Goal: Find specific page/section: Find specific page/section

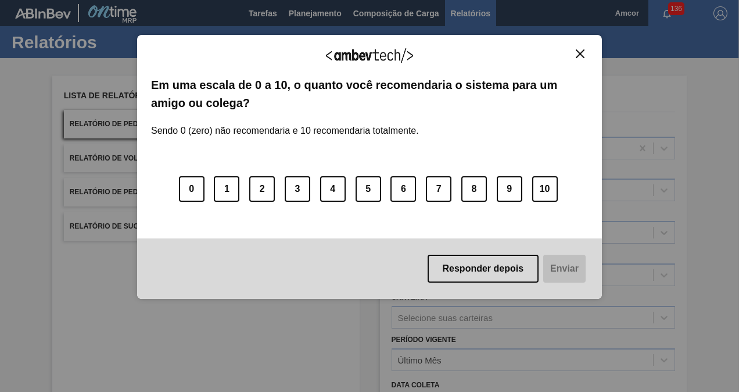
click at [580, 51] on img "Close" at bounding box center [580, 53] width 9 height 9
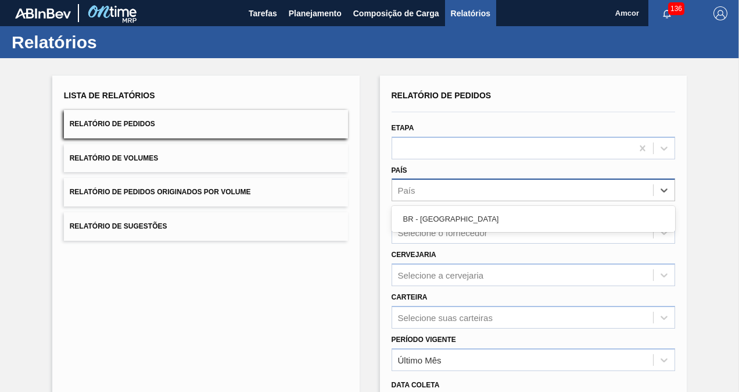
click at [555, 182] on div "País" at bounding box center [523, 190] width 262 height 17
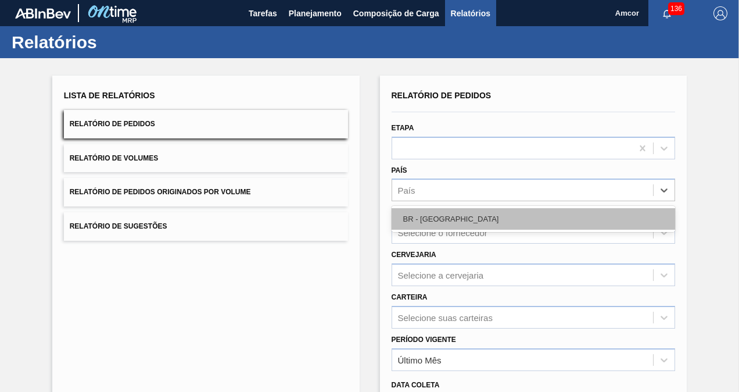
click at [443, 209] on div "BR - [GEOGRAPHIC_DATA]" at bounding box center [534, 219] width 284 height 22
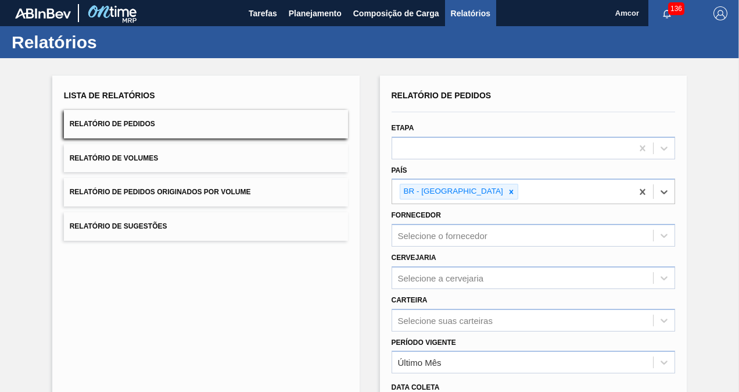
scroll to position [58, 0]
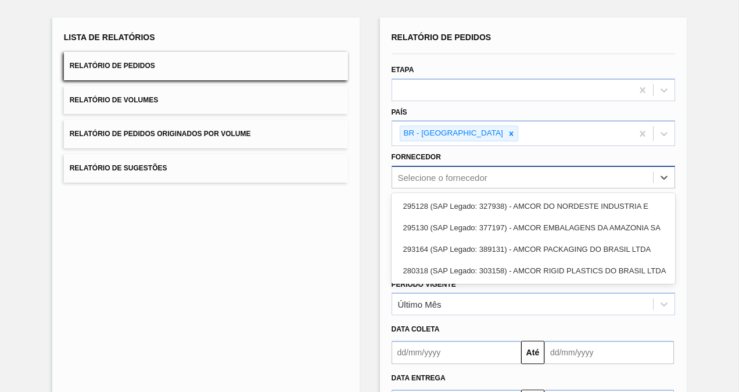
click at [535, 183] on div "Selecione o fornecedor" at bounding box center [523, 177] width 262 height 17
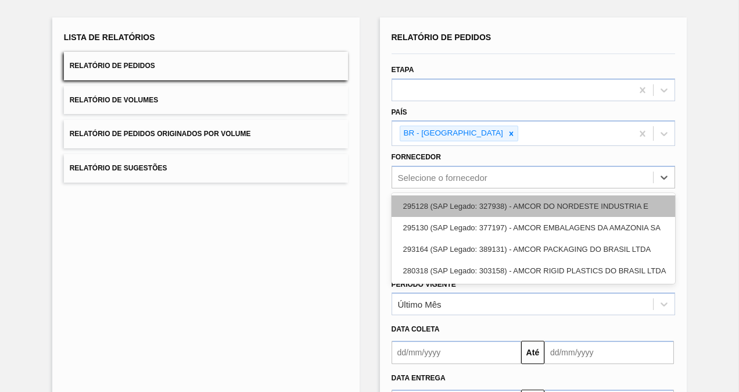
click at [537, 200] on div "295128 (SAP Legado: 327938) - AMCOR DO NORDESTE INDUSTRIA E" at bounding box center [534, 206] width 284 height 22
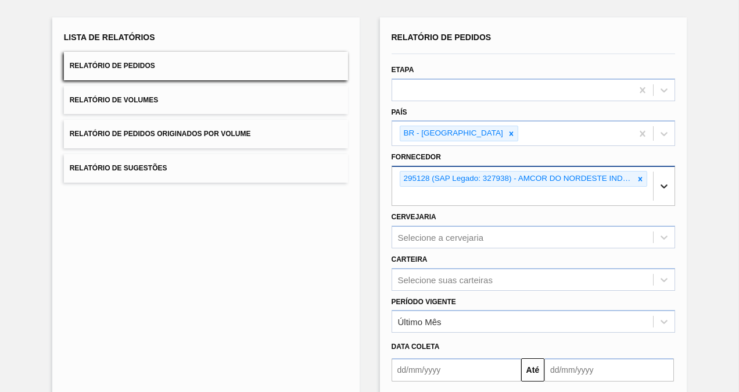
click at [663, 187] on icon at bounding box center [665, 186] width 12 height 12
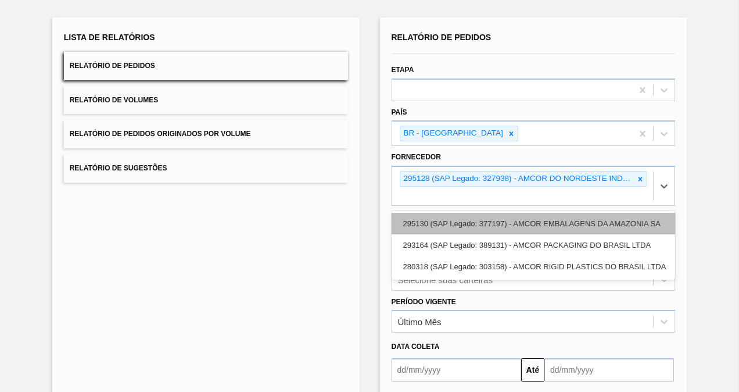
click at [623, 224] on div "295130 (SAP Legado: 377197) - AMCOR EMBALAGENS DA AMAZONIA SA" at bounding box center [534, 224] width 284 height 22
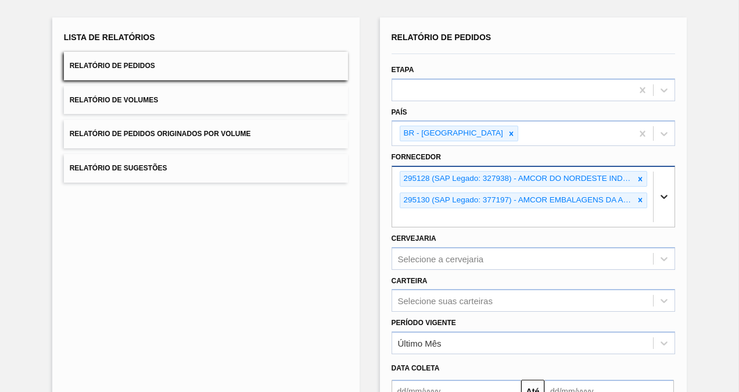
click at [664, 192] on icon at bounding box center [665, 197] width 12 height 12
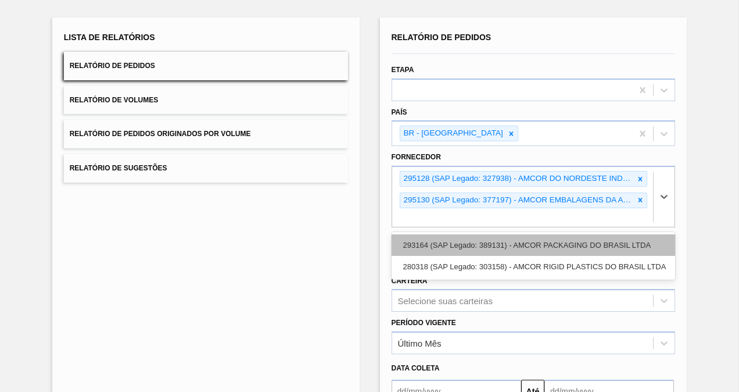
click at [640, 239] on div "293164 (SAP Legado: 389131) - AMCOR PACKAGING DO BRASIL LTDA" at bounding box center [534, 245] width 284 height 22
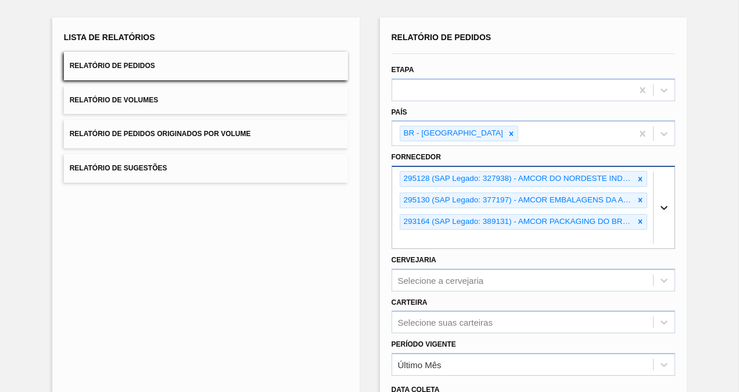
click at [659, 212] on icon at bounding box center [665, 208] width 12 height 12
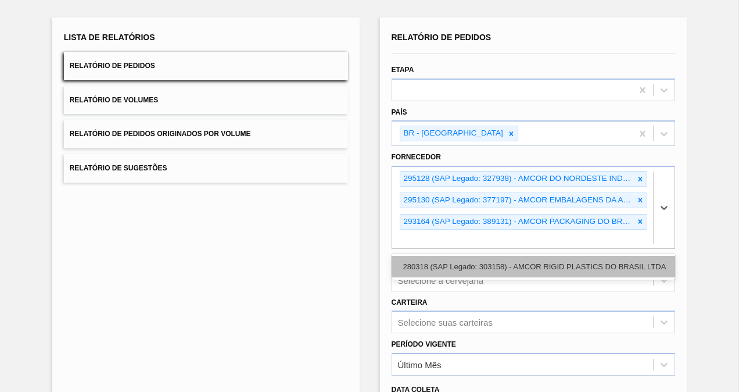
click at [638, 262] on div "280318 (SAP Legado: 303158) - AMCOR RIGID PLASTICS DO BRASIL LTDA" at bounding box center [534, 267] width 284 height 22
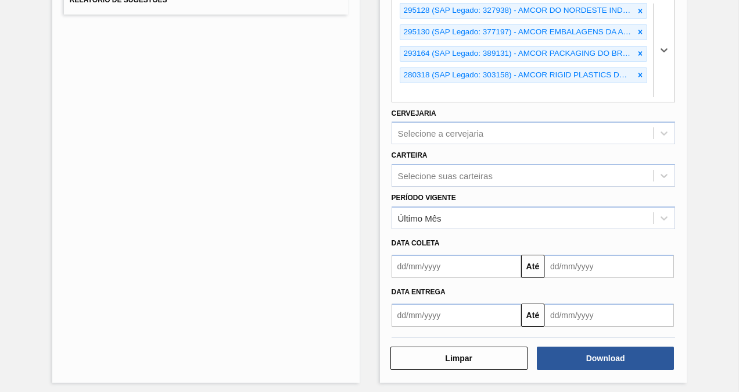
scroll to position [228, 0]
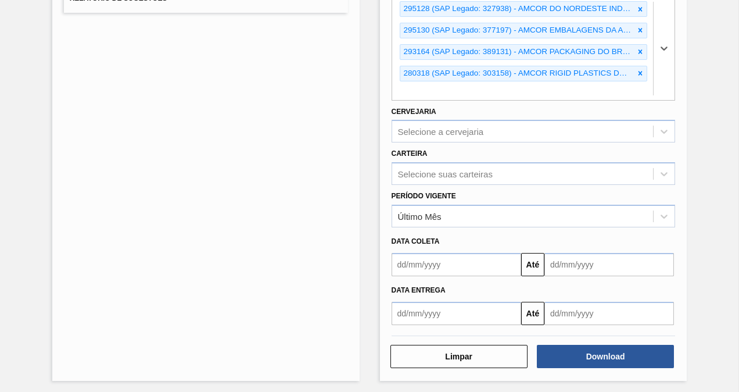
click at [431, 258] on input "text" at bounding box center [457, 264] width 130 height 23
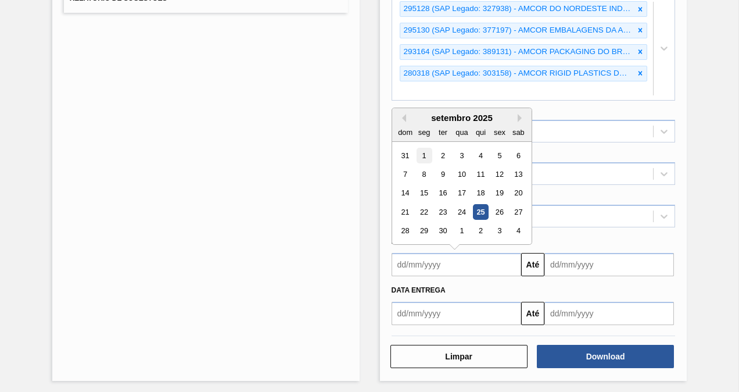
click at [422, 152] on div "1" at bounding box center [424, 155] width 16 height 16
type input "[DATE]"
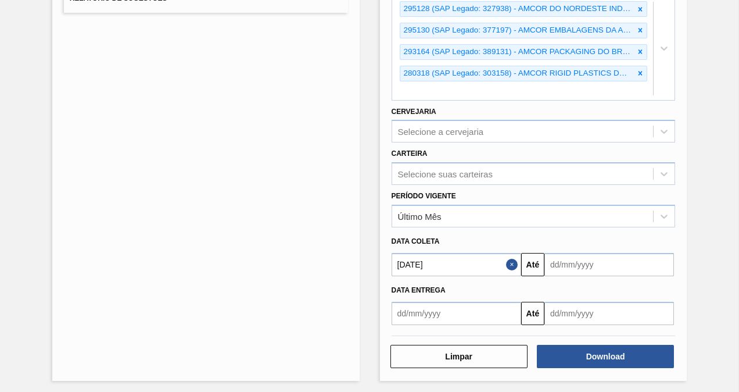
click at [572, 263] on input "text" at bounding box center [610, 264] width 130 height 23
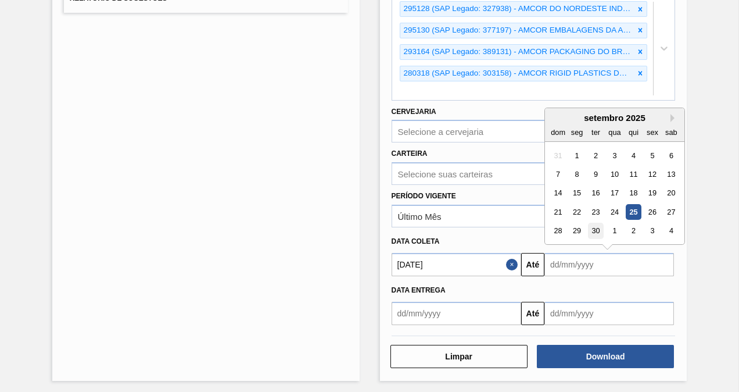
click at [602, 229] on div "30" at bounding box center [596, 231] width 16 height 16
type input "[DATE]"
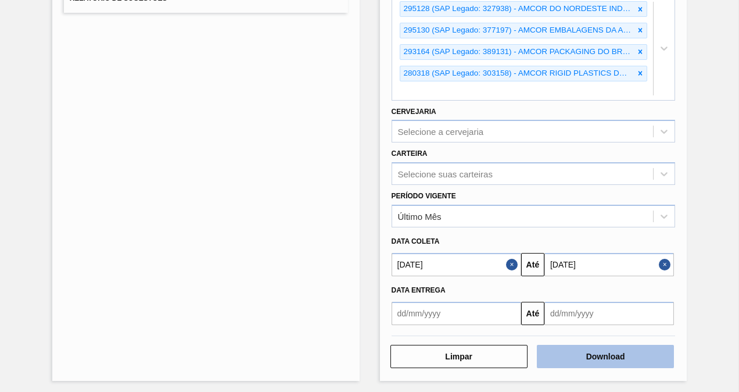
click at [639, 355] on button "Download" at bounding box center [605, 356] width 137 height 23
click at [587, 362] on button "Download" at bounding box center [605, 356] width 137 height 23
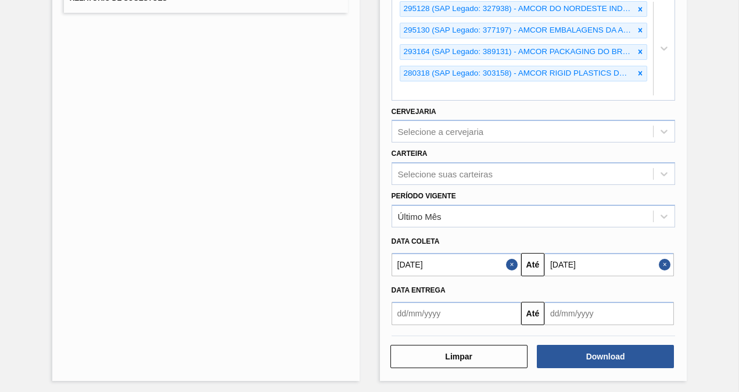
scroll to position [21, 0]
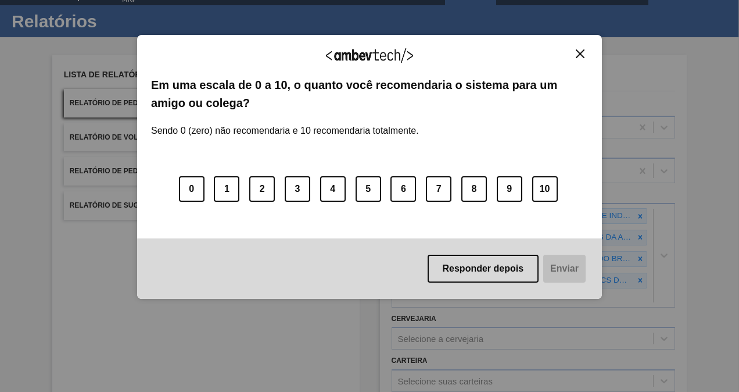
click at [576, 52] on img "Close" at bounding box center [580, 53] width 9 height 9
click at [587, 56] on button "Close" at bounding box center [581, 54] width 16 height 10
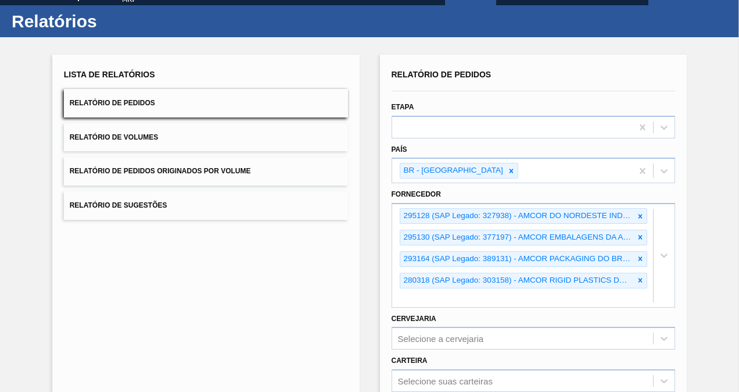
scroll to position [0, 0]
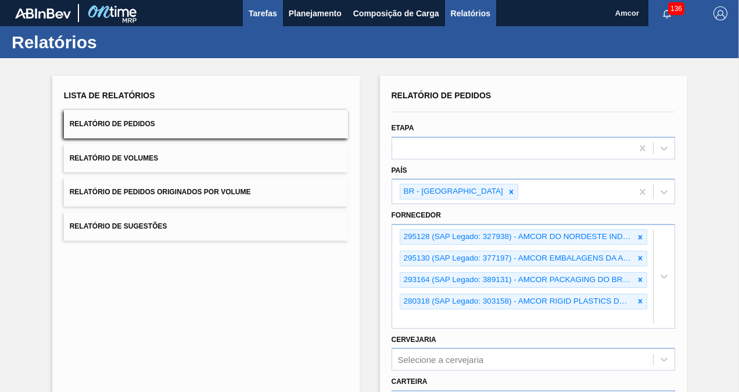
click at [264, 9] on span "Tarefas" at bounding box center [263, 13] width 28 height 14
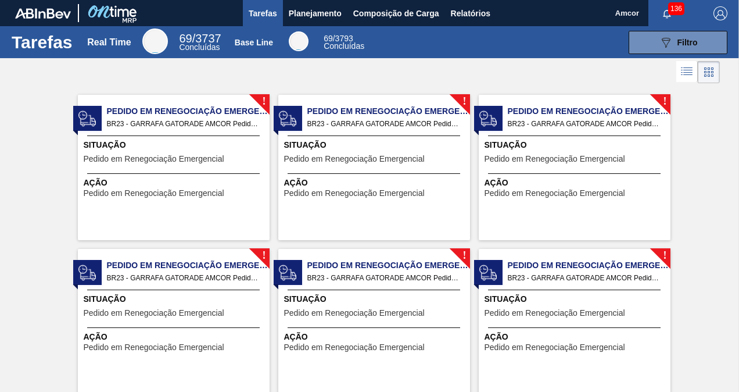
click at [153, 112] on span "Pedido em Renegociação Emergencial" at bounding box center [188, 111] width 163 height 12
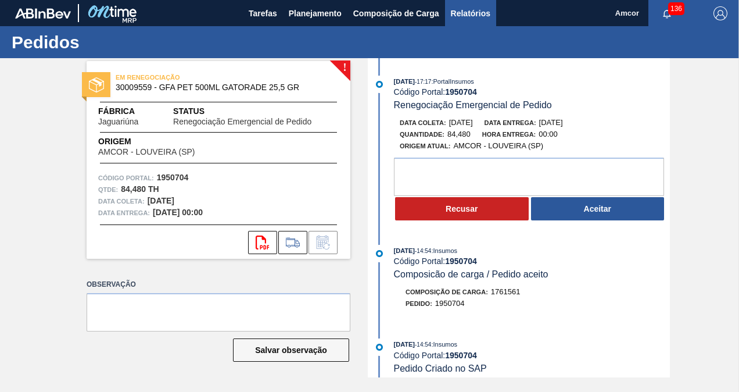
click at [474, 9] on span "Relatórios" at bounding box center [471, 13] width 40 height 14
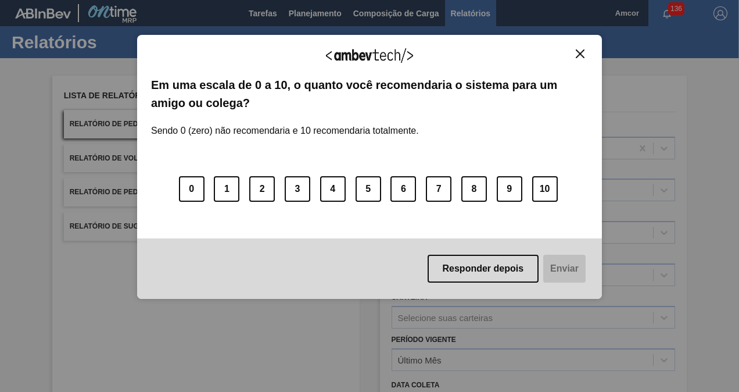
click at [582, 54] on img "Close" at bounding box center [580, 53] width 9 height 9
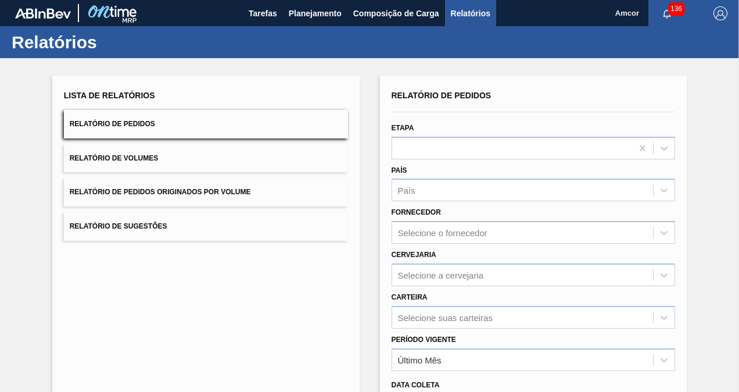
click at [671, 12] on span "136" at bounding box center [676, 8] width 16 height 13
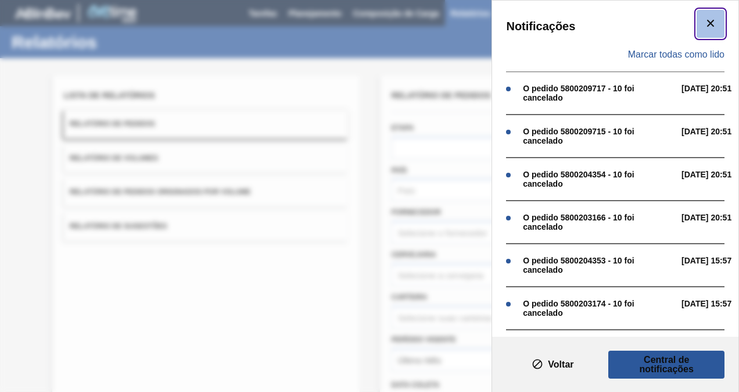
click at [711, 20] on icon "botão de ícone" at bounding box center [710, 23] width 7 height 7
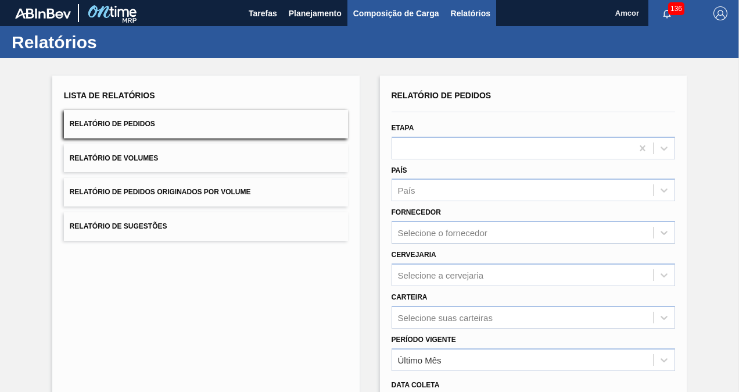
click at [348, 16] on button "Composição de Carga" at bounding box center [397, 13] width 98 height 26
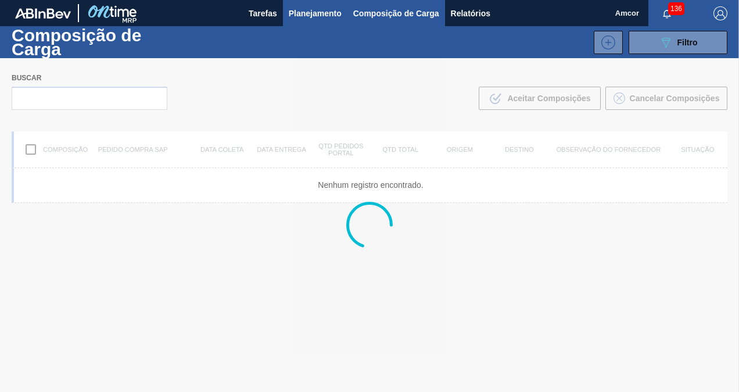
click at [323, 16] on span "Planejamento" at bounding box center [315, 13] width 53 height 14
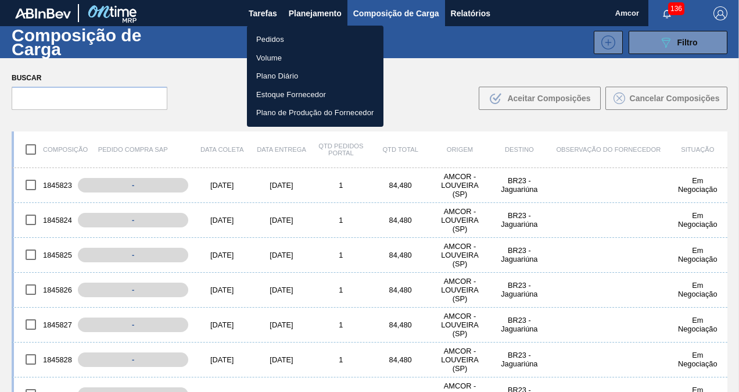
click at [287, 35] on li "Pedidos" at bounding box center [315, 39] width 137 height 19
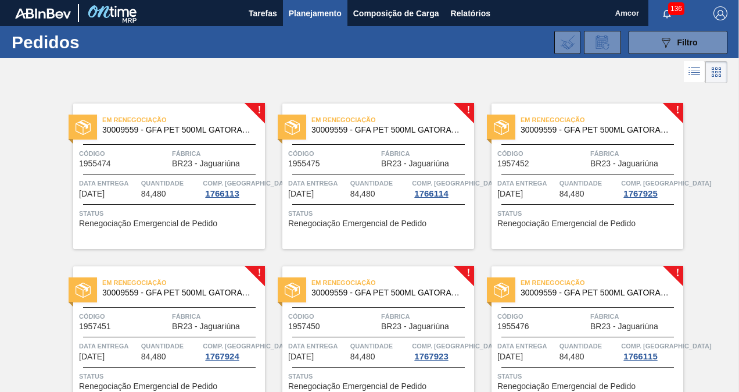
click at [165, 128] on span "30009559 - GFA PET 500ML GATORADE 25,5 GR" at bounding box center [178, 130] width 153 height 9
